Goal: Transaction & Acquisition: Purchase product/service

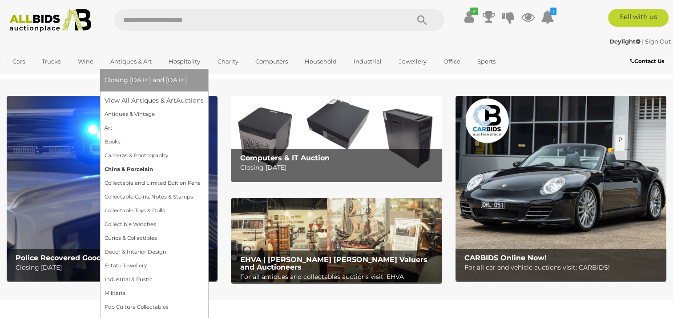
click at [126, 170] on link "China & Porcelain" at bounding box center [154, 170] width 99 height 14
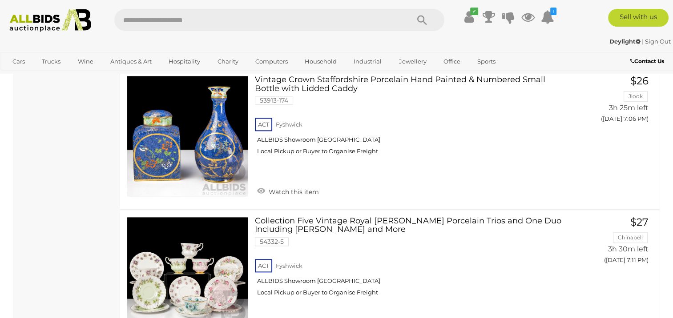
scroll to position [1109, 0]
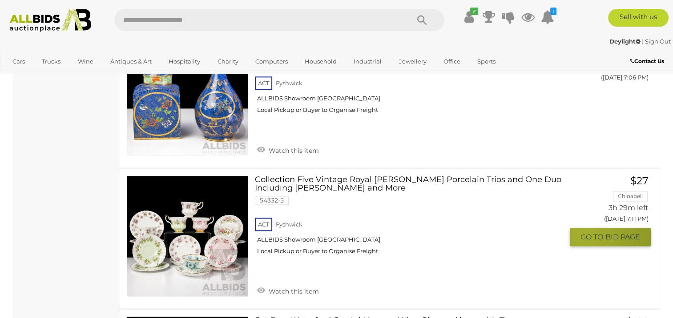
click at [582, 233] on span "GO TO" at bounding box center [592, 237] width 25 height 9
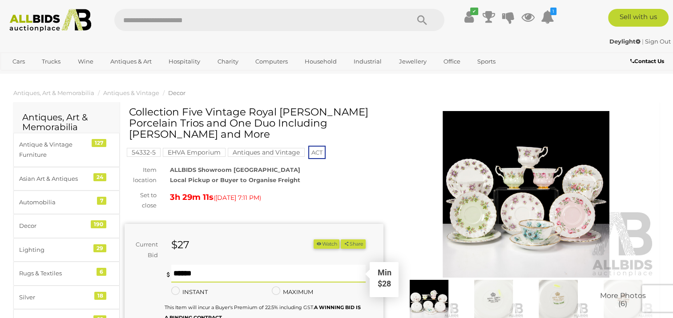
click at [172, 273] on input "text" at bounding box center [268, 274] width 194 height 18
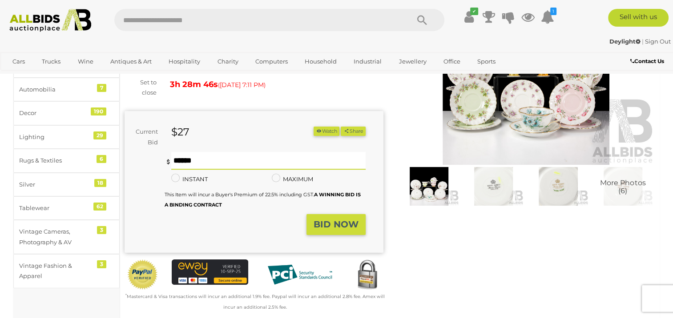
scroll to position [118, 0]
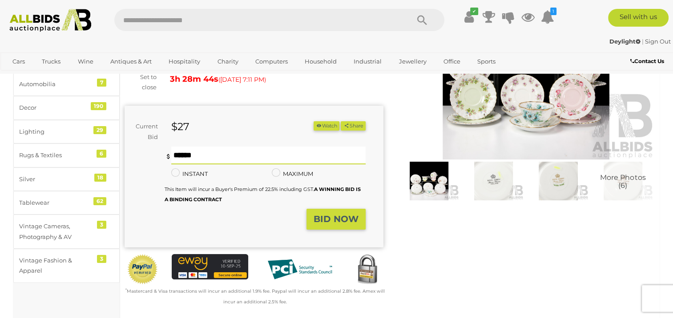
type input "**"
click at [338, 215] on strong "BID NOW" at bounding box center [336, 219] width 45 height 11
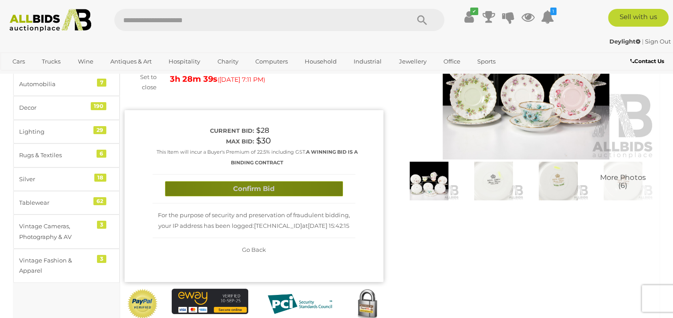
click at [247, 193] on button "Confirm Bid" at bounding box center [254, 189] width 178 height 16
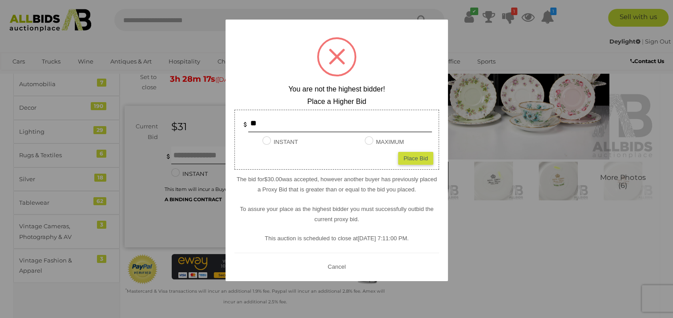
click at [340, 267] on button "Cancel" at bounding box center [336, 267] width 23 height 11
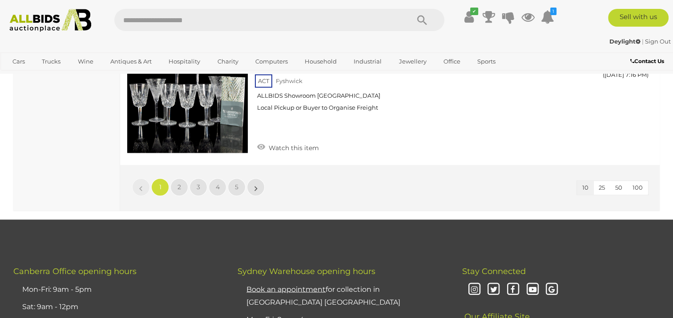
scroll to position [1395, 0]
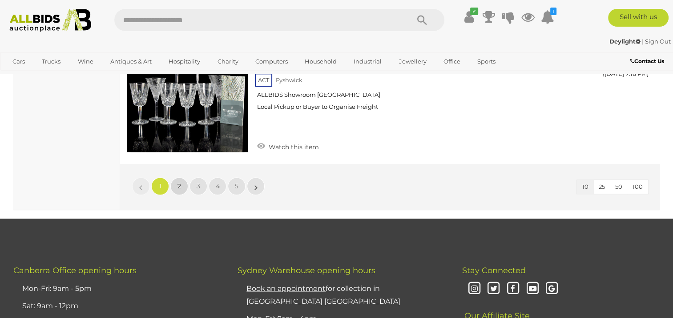
click at [180, 187] on span "2" at bounding box center [179, 186] width 4 height 8
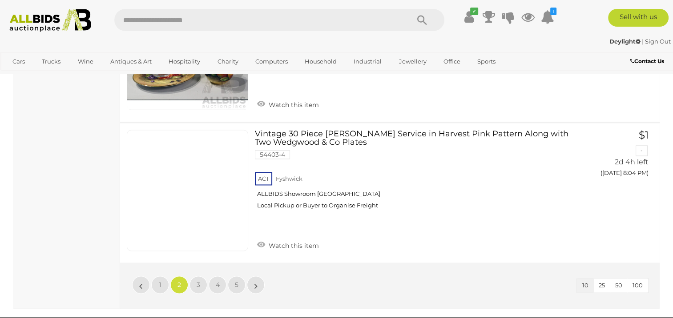
scroll to position [1328, 0]
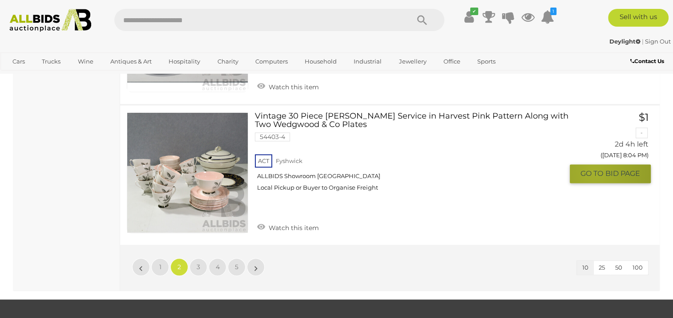
click at [594, 169] on span "GO TO" at bounding box center [592, 173] width 25 height 9
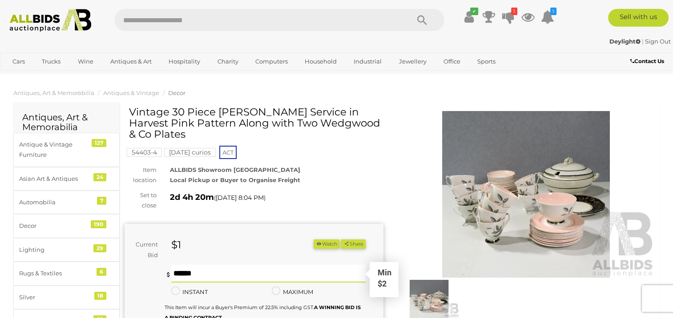
click at [174, 274] on input "text" at bounding box center [268, 274] width 194 height 18
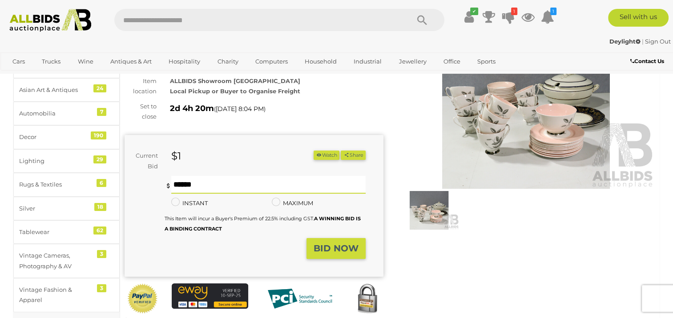
scroll to position [95, 0]
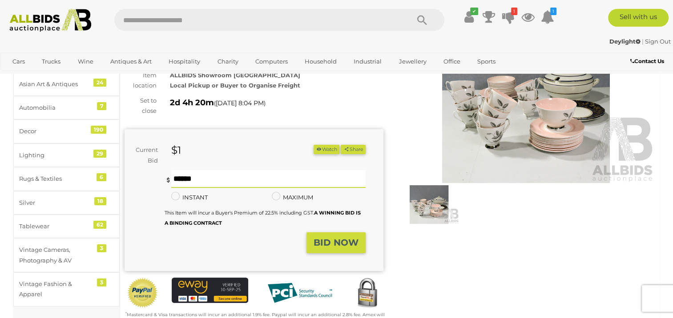
type input "*"
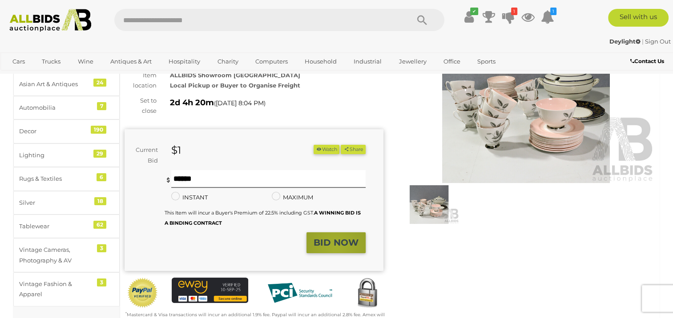
click at [336, 246] on strong "BID NOW" at bounding box center [336, 242] width 45 height 11
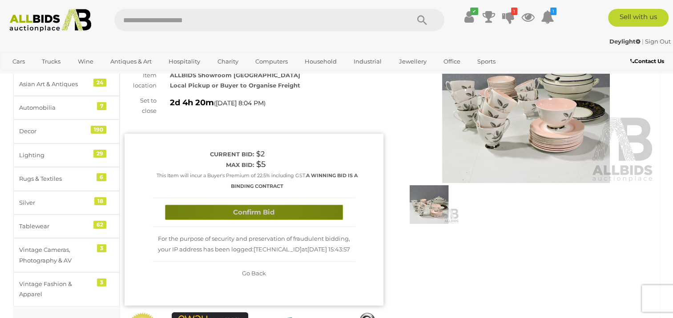
click at [256, 211] on button "Confirm Bid" at bounding box center [254, 213] width 178 height 16
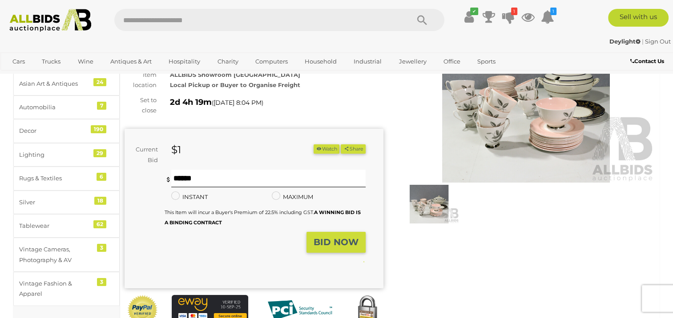
scroll to position [113, 0]
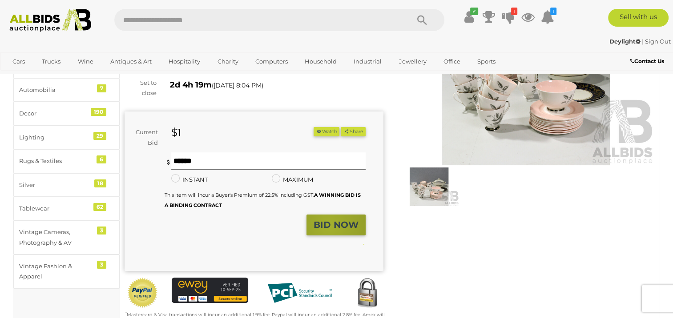
click at [330, 226] on strong "BID NOW" at bounding box center [336, 225] width 45 height 11
click at [348, 223] on strong "BID NOW" at bounding box center [336, 225] width 45 height 11
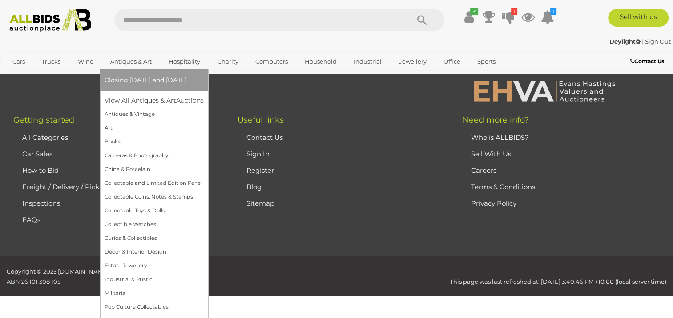
scroll to position [1384, 0]
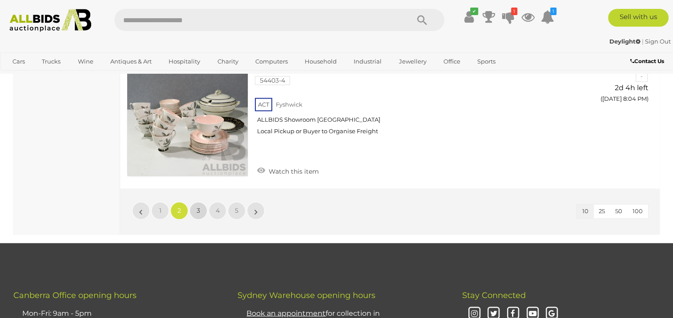
click at [196, 208] on link "3" at bounding box center [198, 211] width 18 height 18
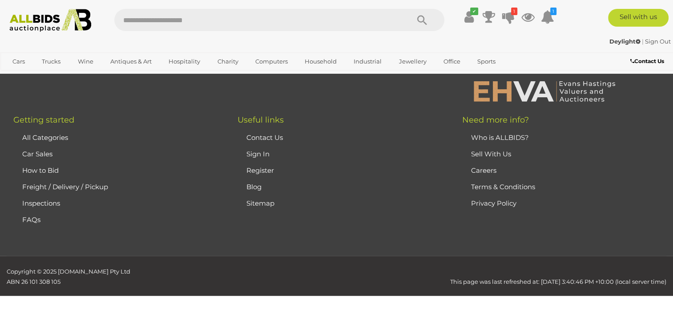
scroll to position [58, 0]
